Goal: Task Accomplishment & Management: Use online tool/utility

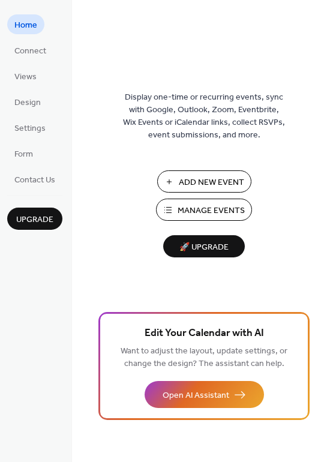
click at [193, 206] on span "Manage Events" at bounding box center [211, 211] width 67 height 13
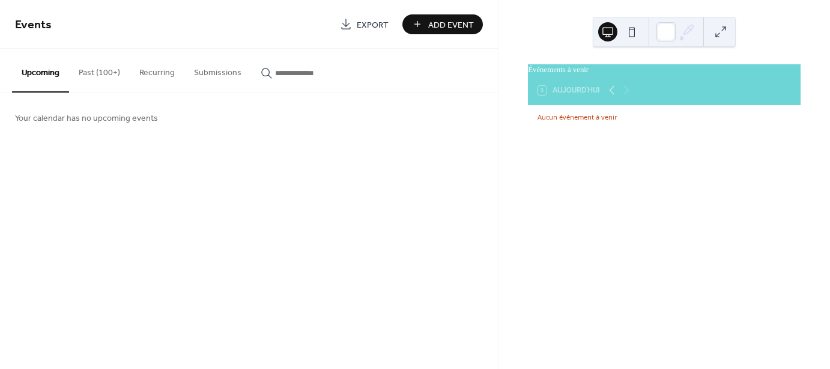
click at [262, 73] on icon "button" at bounding box center [267, 73] width 12 height 12
click at [275, 73] on input "button" at bounding box center [311, 73] width 72 height 13
click at [291, 85] on button "button" at bounding box center [304, 71] width 106 height 44
click at [262, 72] on icon "button" at bounding box center [267, 73] width 12 height 12
click at [275, 72] on input "button" at bounding box center [311, 73] width 72 height 13
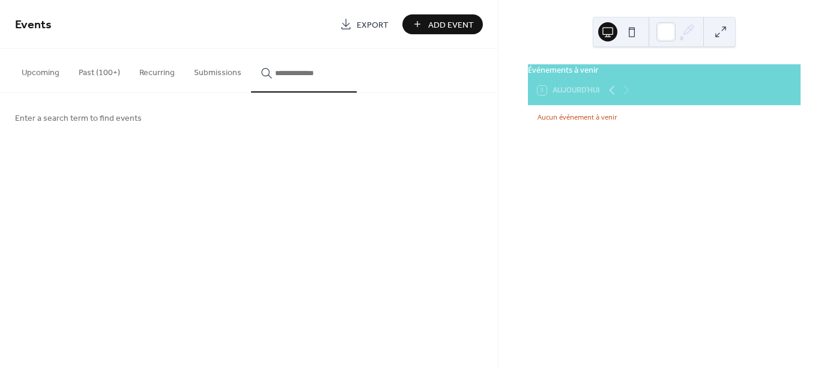
click at [294, 71] on input "button" at bounding box center [311, 73] width 72 height 13
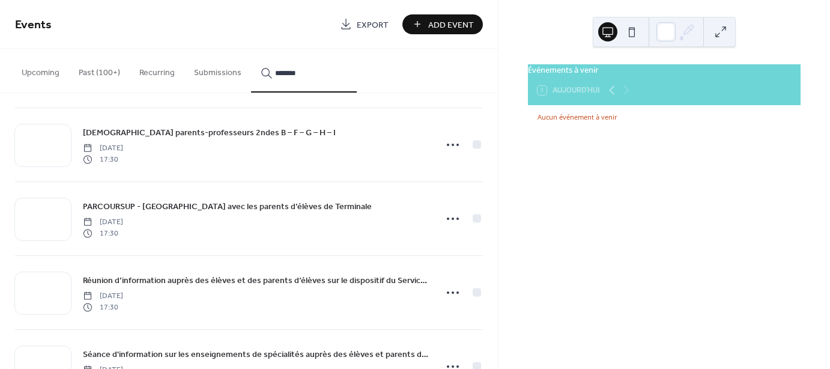
scroll to position [100, 0]
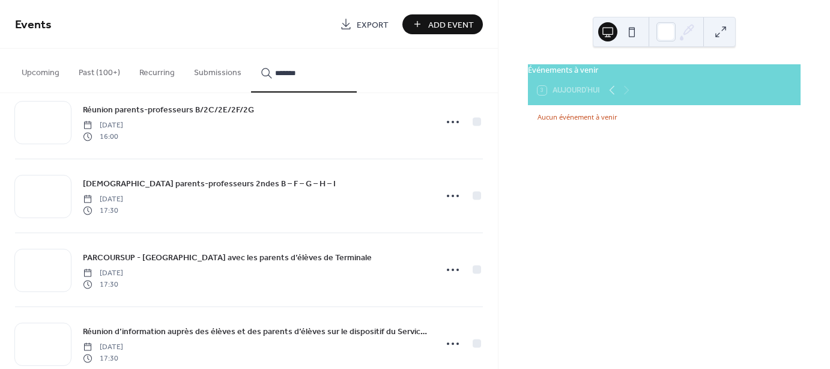
type input "*******"
